Goal: Transaction & Acquisition: Book appointment/travel/reservation

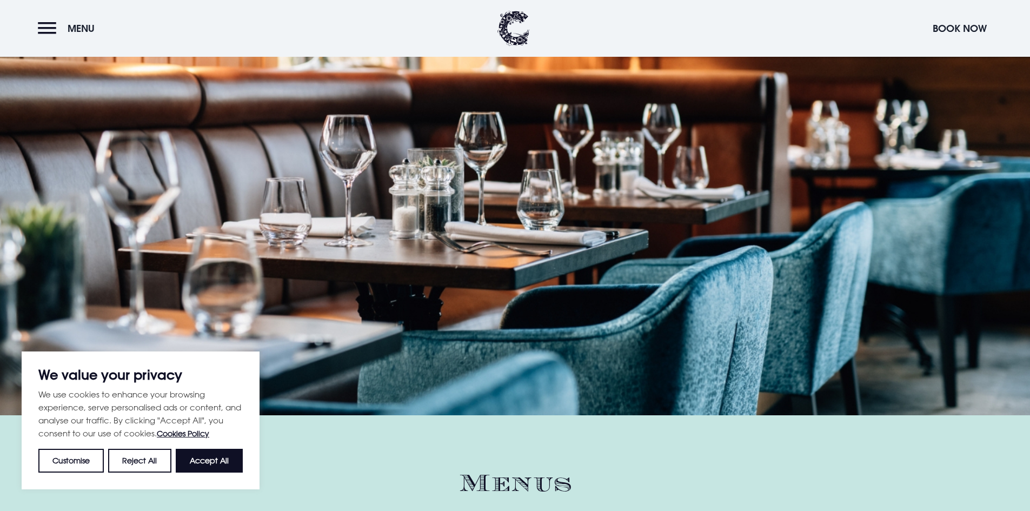
scroll to position [1190, 0]
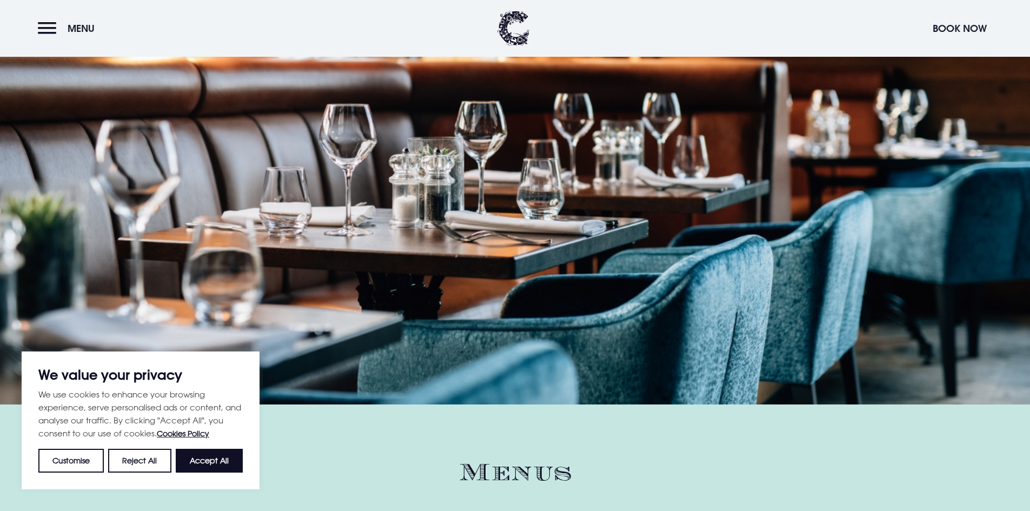
drag, startPoint x: 218, startPoint y: 458, endPoint x: 409, endPoint y: 277, distance: 262.8
click at [218, 458] on button "Accept All" at bounding box center [209, 461] width 67 height 24
checkbox input "true"
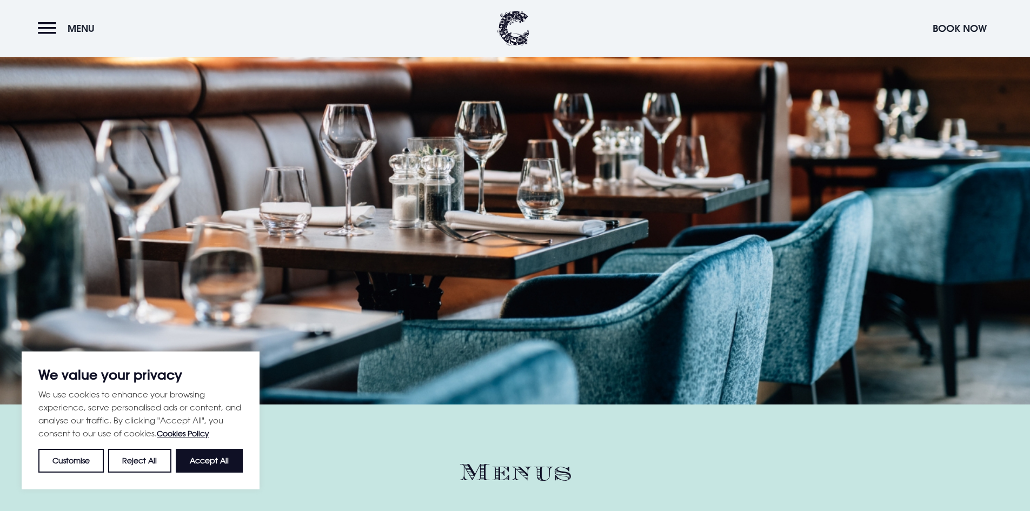
checkbox input "true"
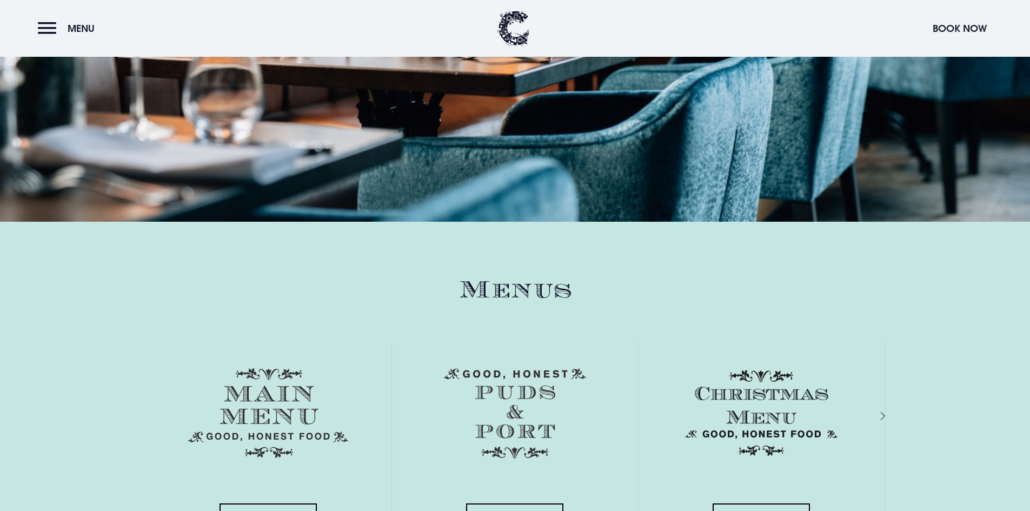
scroll to position [1460, 0]
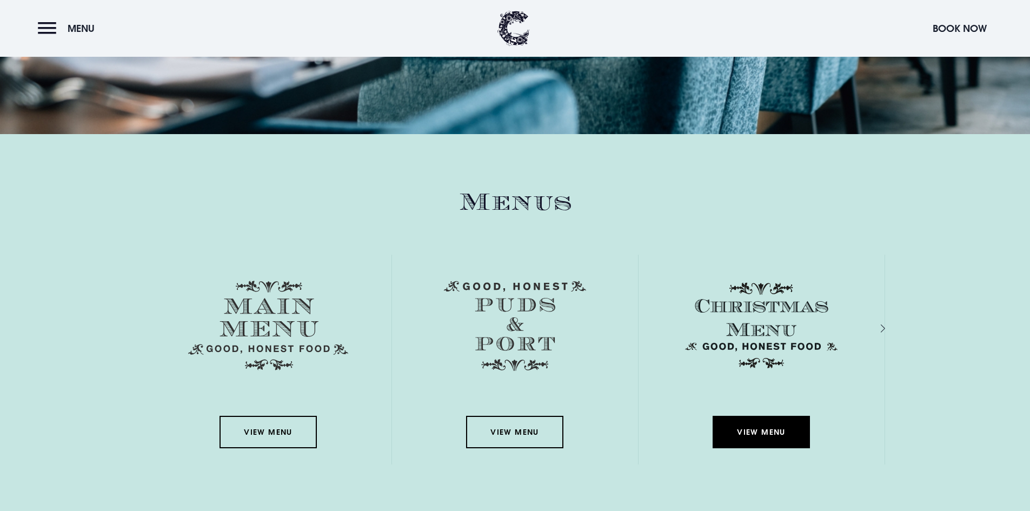
click at [738, 426] on link "View Menu" at bounding box center [761, 432] width 97 height 32
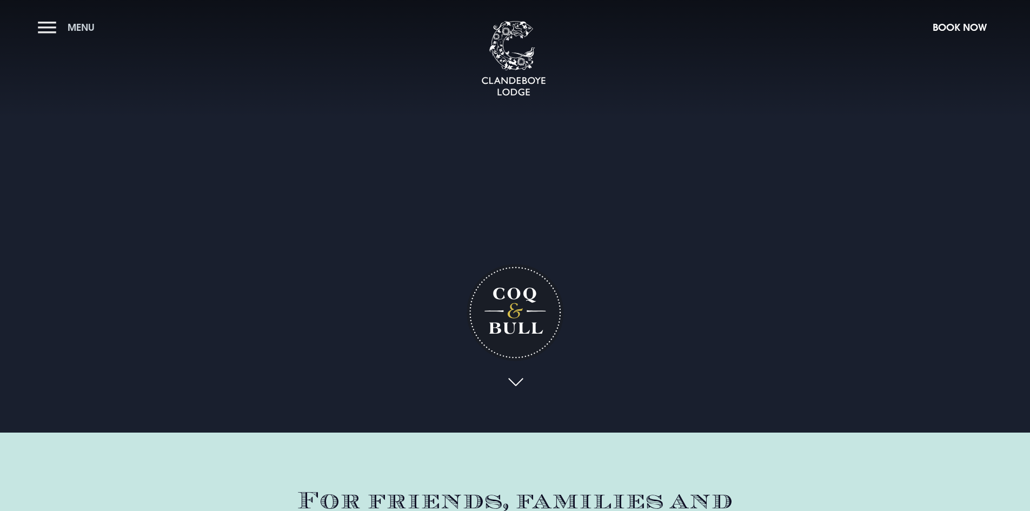
click at [74, 23] on span "Menu" at bounding box center [81, 27] width 27 height 12
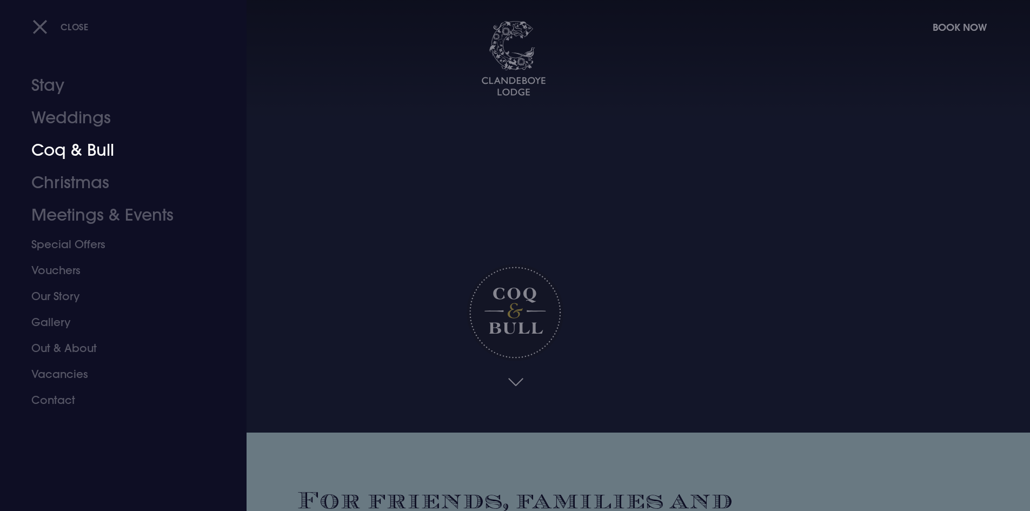
click at [80, 148] on link "Coq & Bull" at bounding box center [116, 150] width 171 height 32
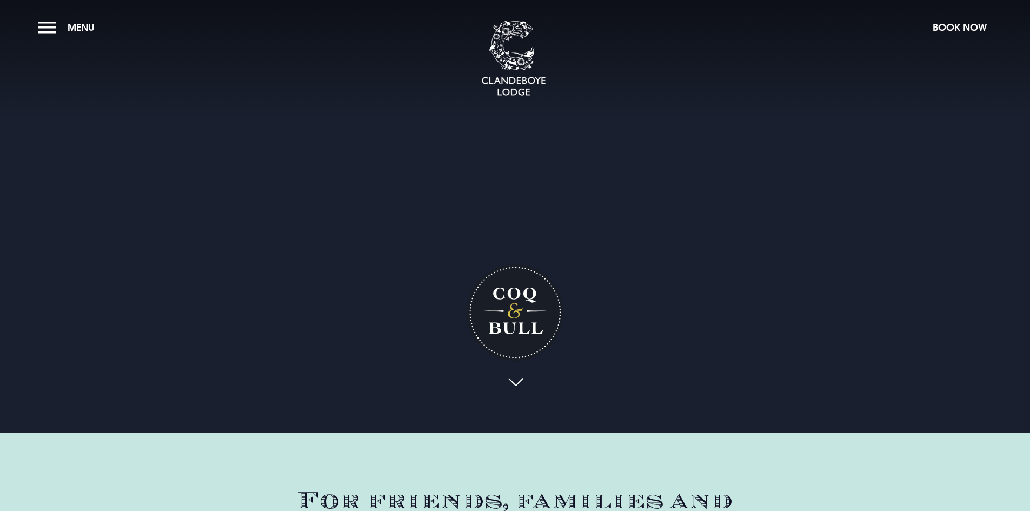
click at [501, 267] on h1 "Coq & Bull" at bounding box center [515, 312] width 97 height 97
click at [516, 210] on div "Coq & Bull" at bounding box center [515, 208] width 151 height 416
click at [613, 181] on video "Your browser does not support the video tag." at bounding box center [515, 216] width 1030 height 515
click at [515, 382] on link at bounding box center [515, 385] width 25 height 24
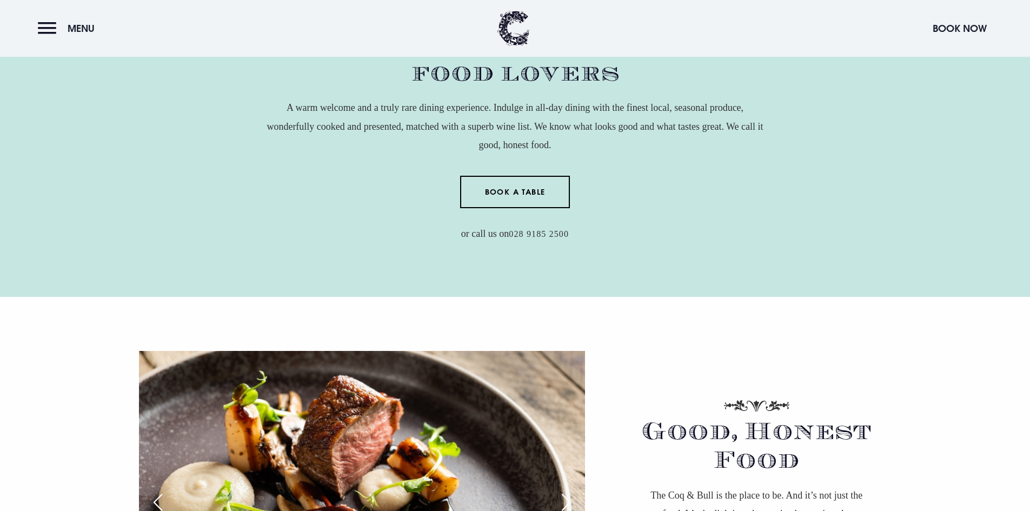
scroll to position [457, 0]
click at [38, 24] on button "Menu" at bounding box center [69, 28] width 62 height 23
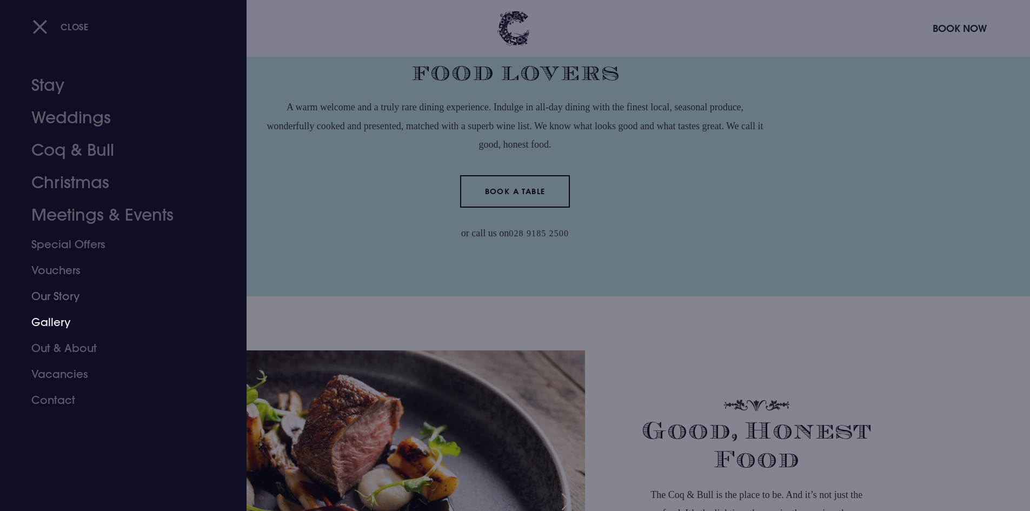
click at [66, 321] on link "Gallery" at bounding box center [116, 322] width 171 height 26
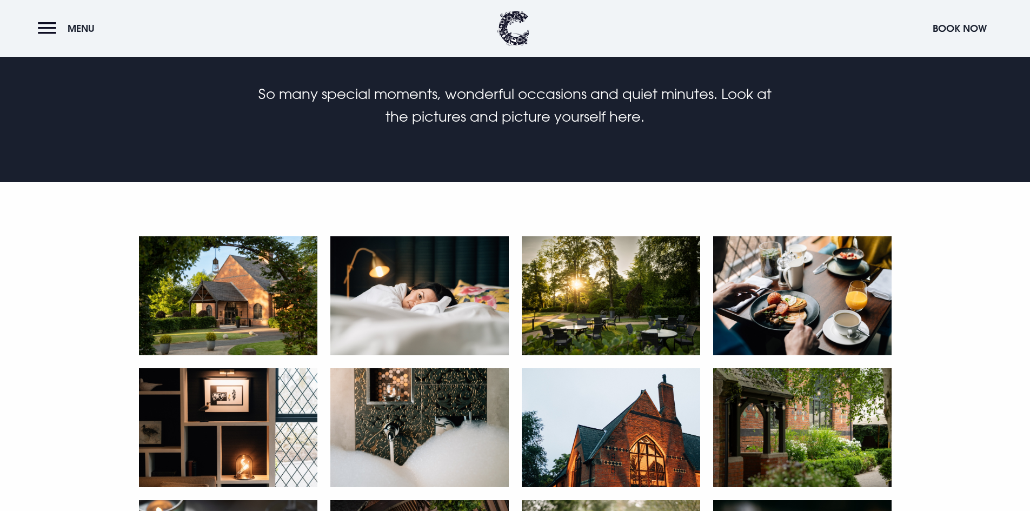
scroll to position [433, 0]
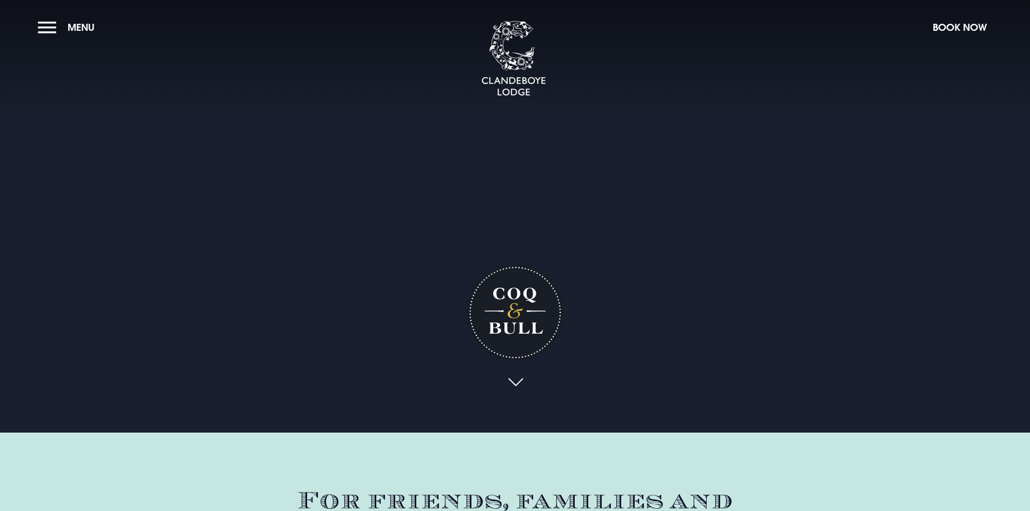
click at [351, 183] on video "Your browser does not support the video tag." at bounding box center [515, 216] width 1030 height 515
click at [520, 380] on link at bounding box center [515, 385] width 25 height 24
click at [191, 81] on section "Coq & Bull Your browser does not support the video tag." at bounding box center [515, 216] width 1030 height 433
click at [48, 28] on button "Menu" at bounding box center [69, 27] width 62 height 23
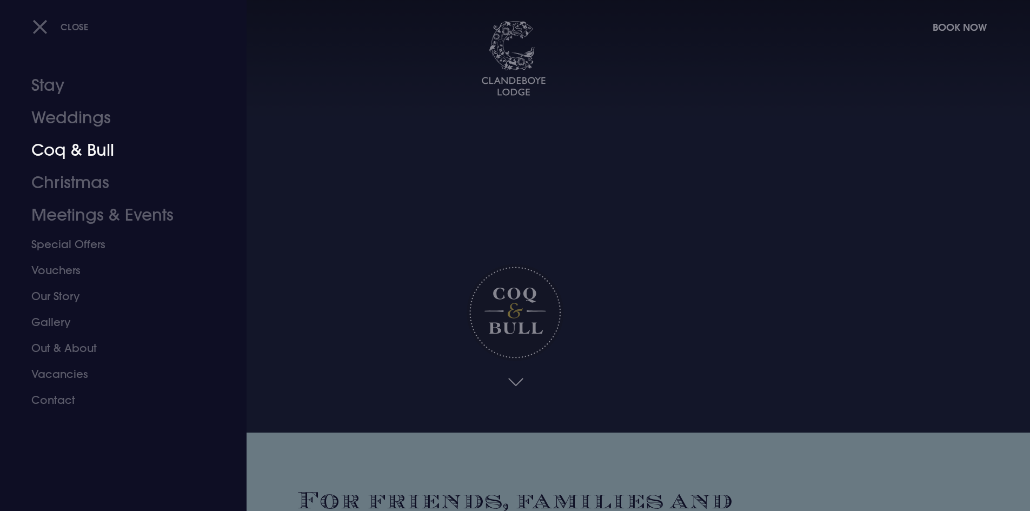
click at [68, 143] on link "Coq & Bull" at bounding box center [116, 150] width 171 height 32
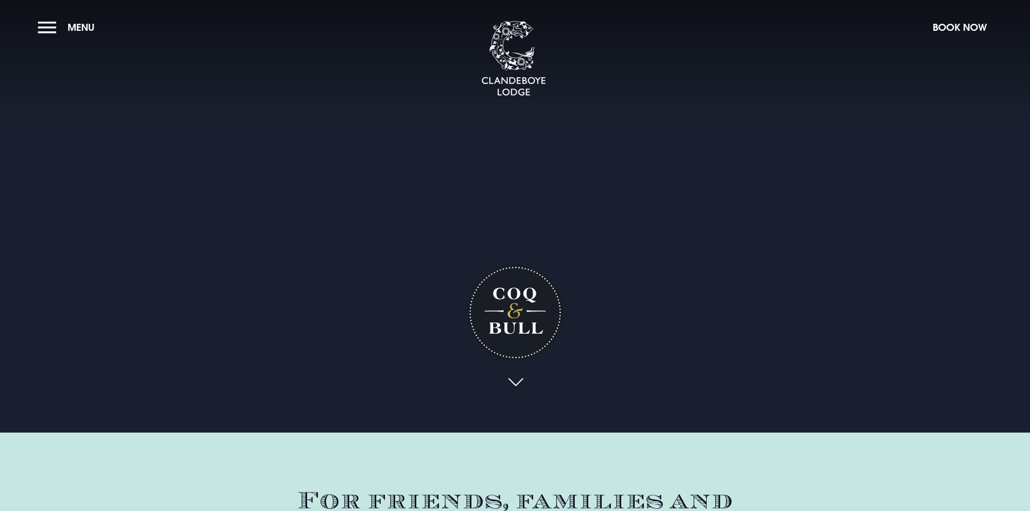
click at [444, 163] on div "Coq & Bull" at bounding box center [515, 208] width 151 height 416
click at [61, 27] on button "Menu" at bounding box center [69, 27] width 62 height 23
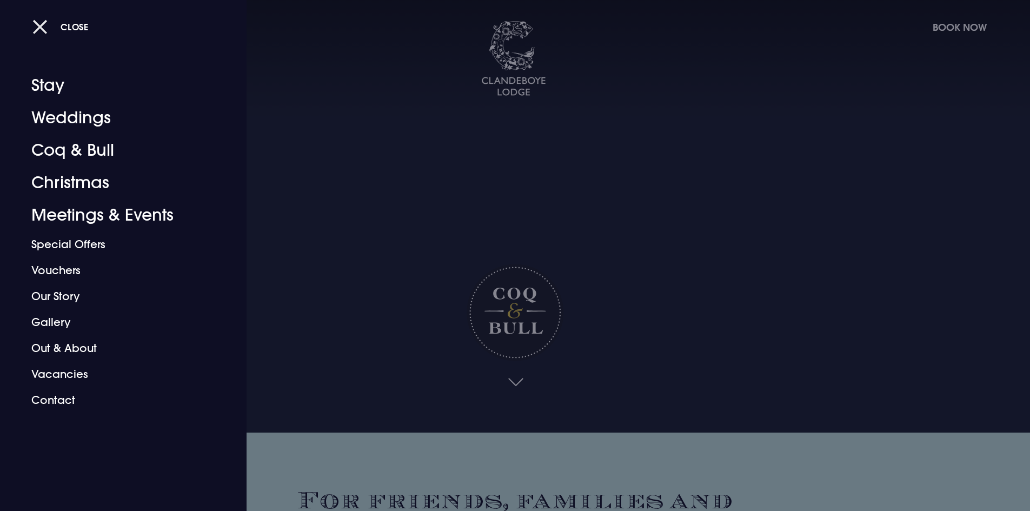
click at [62, 33] on button "Close" at bounding box center [60, 27] width 56 height 22
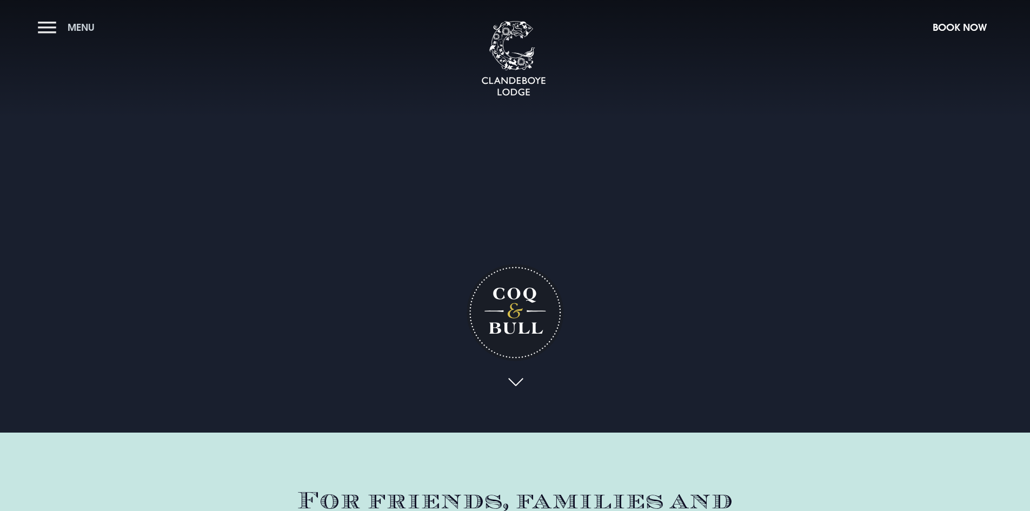
click at [54, 26] on button "Menu" at bounding box center [69, 27] width 62 height 23
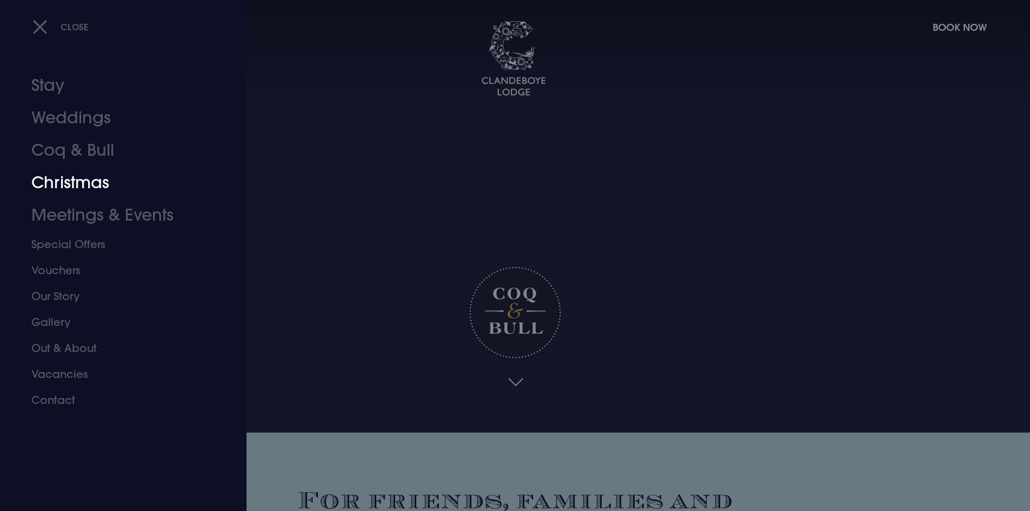
click at [75, 177] on link "Christmas" at bounding box center [116, 183] width 171 height 32
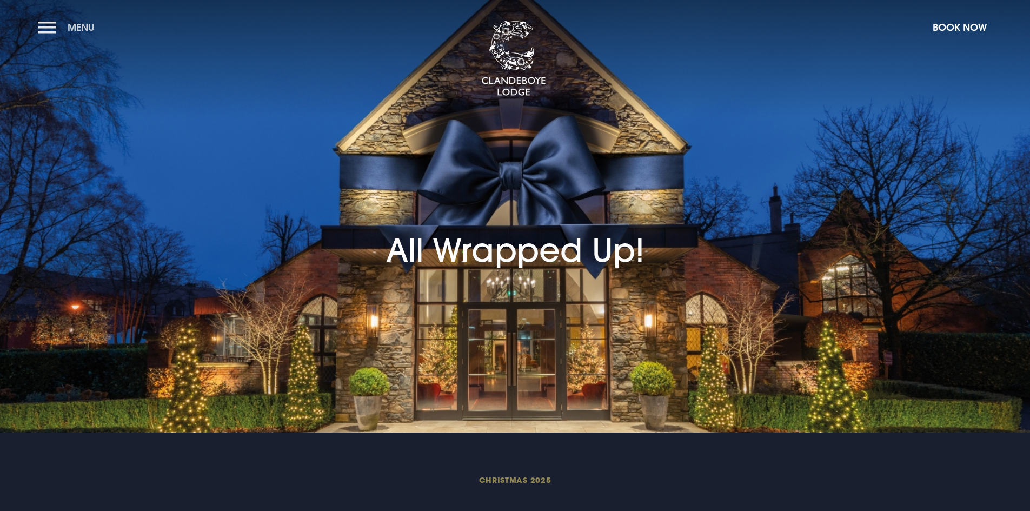
click at [48, 32] on button "Menu" at bounding box center [69, 27] width 62 height 23
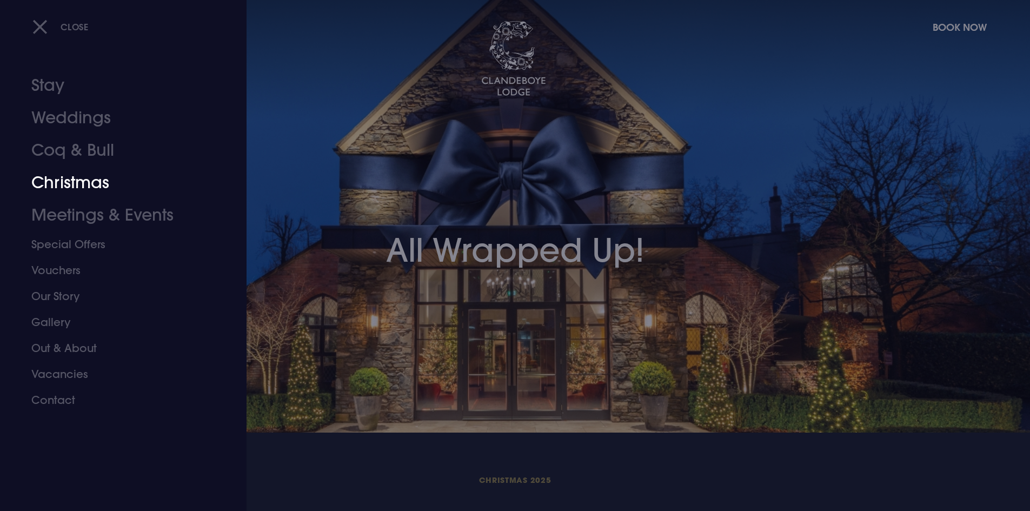
click at [68, 190] on link "Christmas" at bounding box center [116, 183] width 171 height 32
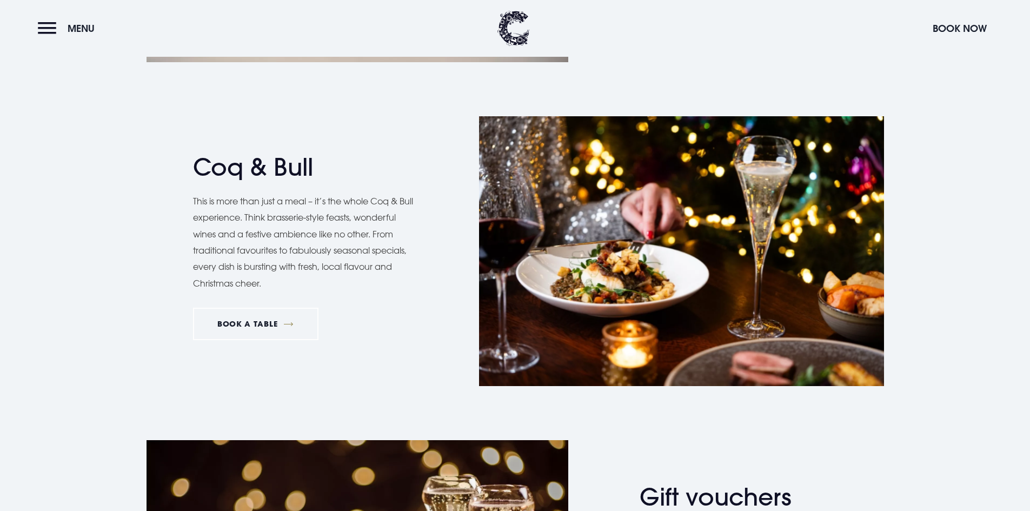
scroll to position [919, 0]
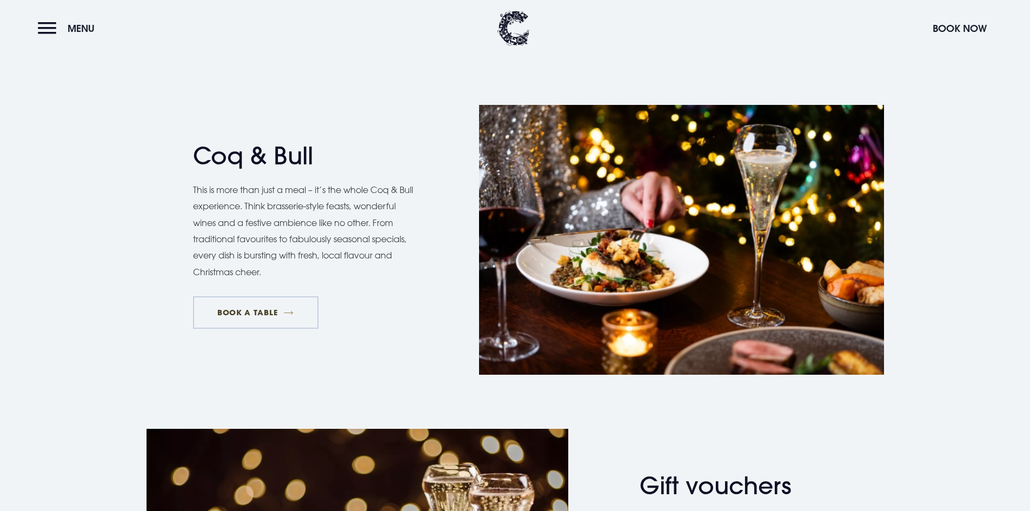
click at [271, 315] on link "BOOK A TABLE" at bounding box center [255, 312] width 125 height 32
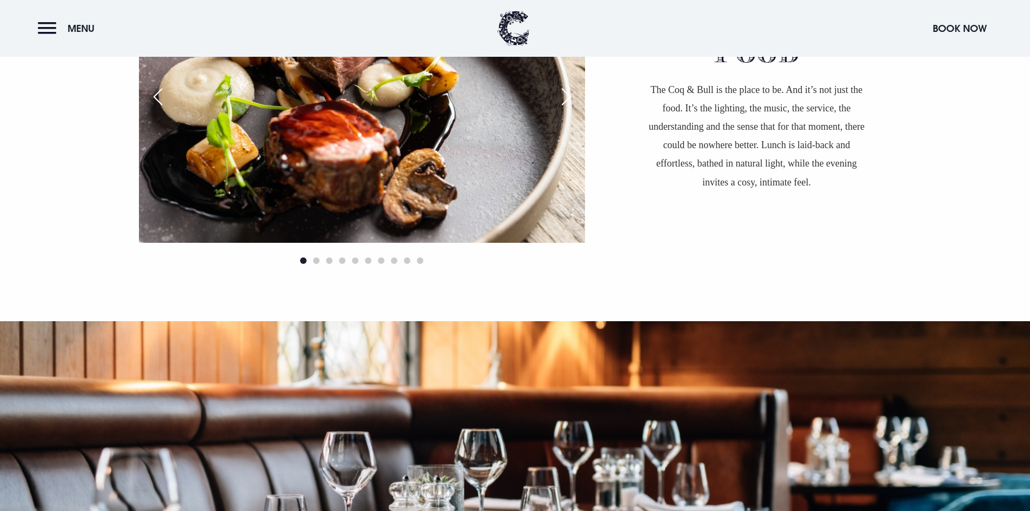
scroll to position [703, 0]
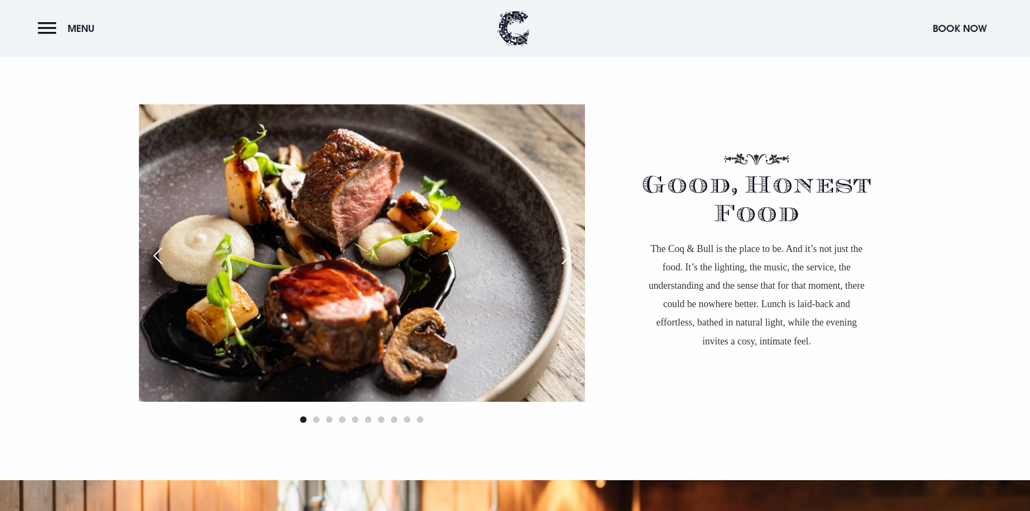
click at [486, 235] on img at bounding box center [362, 252] width 446 height 297
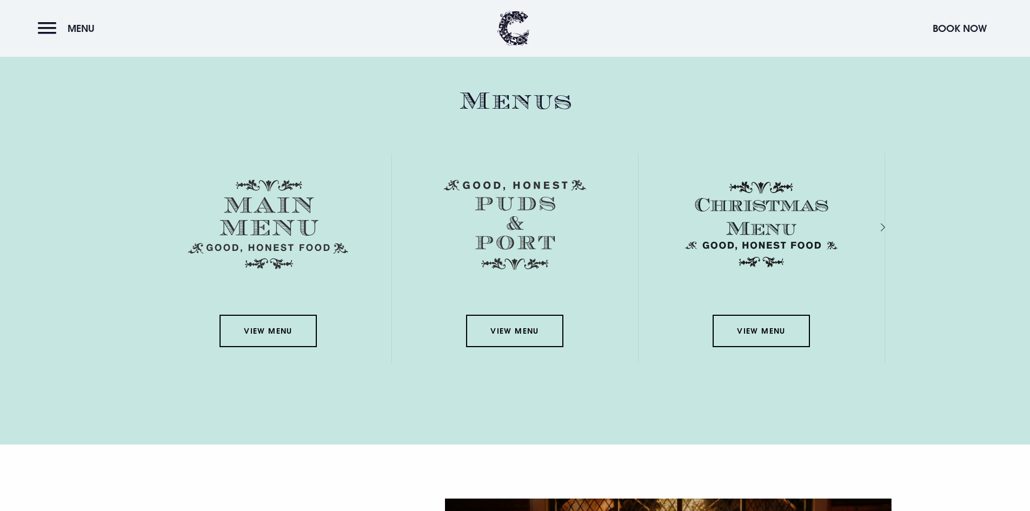
scroll to position [1568, 0]
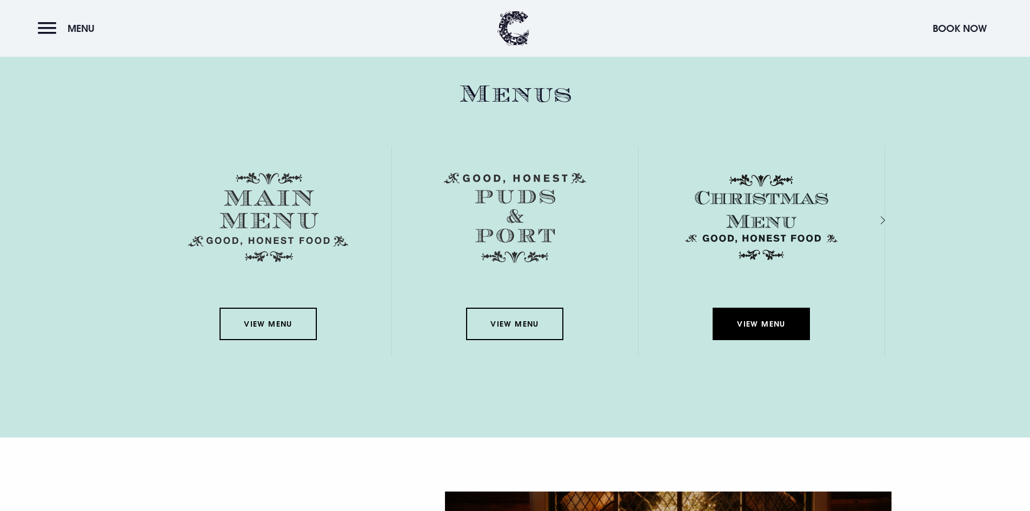
click at [771, 320] on link "View Menu" at bounding box center [761, 324] width 97 height 32
